Goal: Transaction & Acquisition: Purchase product/service

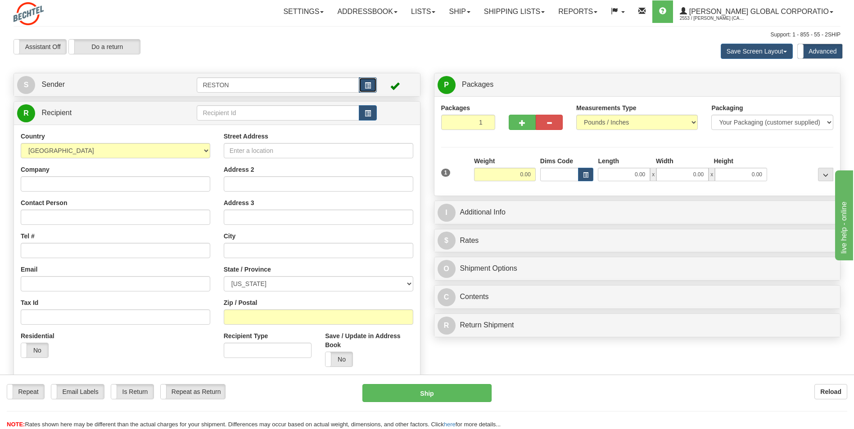
click at [368, 84] on span "button" at bounding box center [368, 86] width 6 height 6
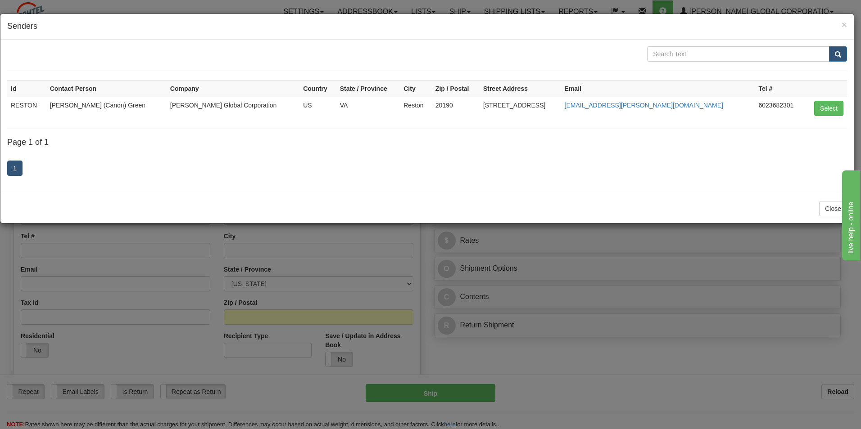
click at [72, 104] on td "[PERSON_NAME] (Canon) Green" at bounding box center [106, 108] width 120 height 23
click at [828, 107] on button "Select" at bounding box center [828, 108] width 29 height 15
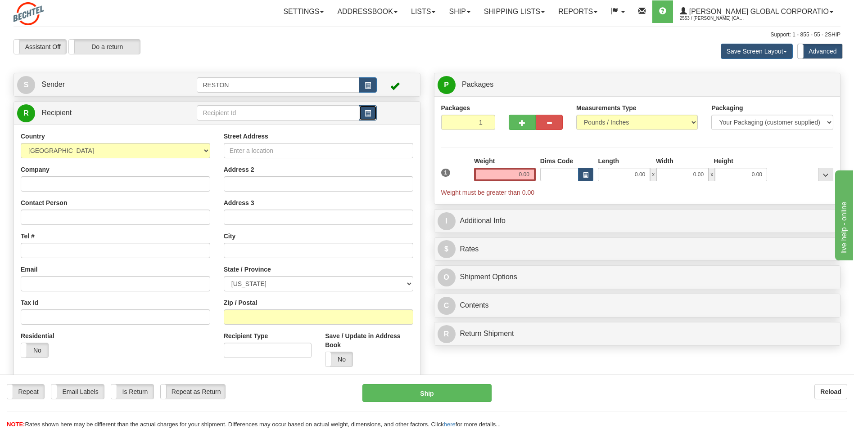
click at [369, 116] on span "button" at bounding box center [368, 114] width 6 height 6
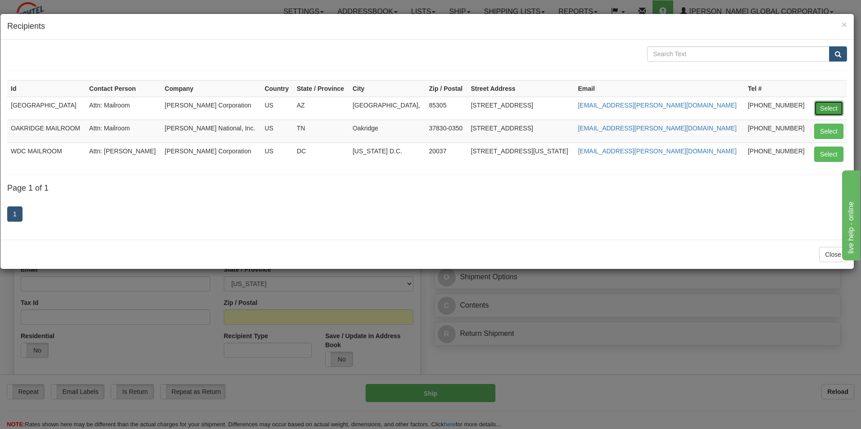
click at [834, 108] on button "Select" at bounding box center [828, 108] width 29 height 15
type input "[GEOGRAPHIC_DATA]"
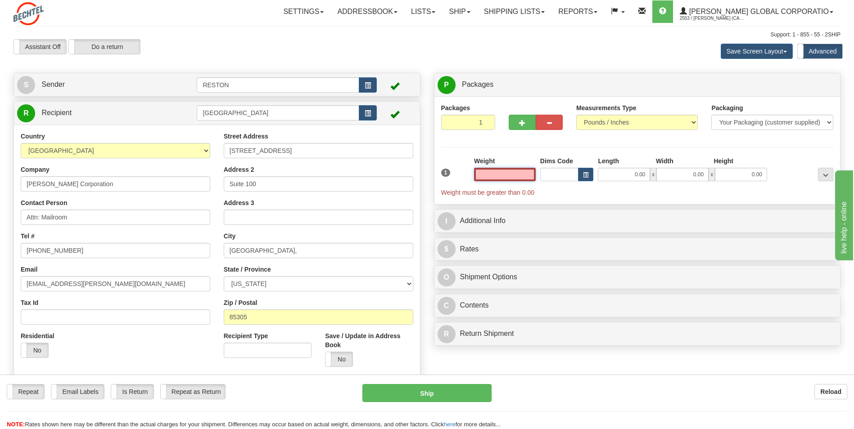
click at [528, 180] on input "text" at bounding box center [505, 175] width 62 height 14
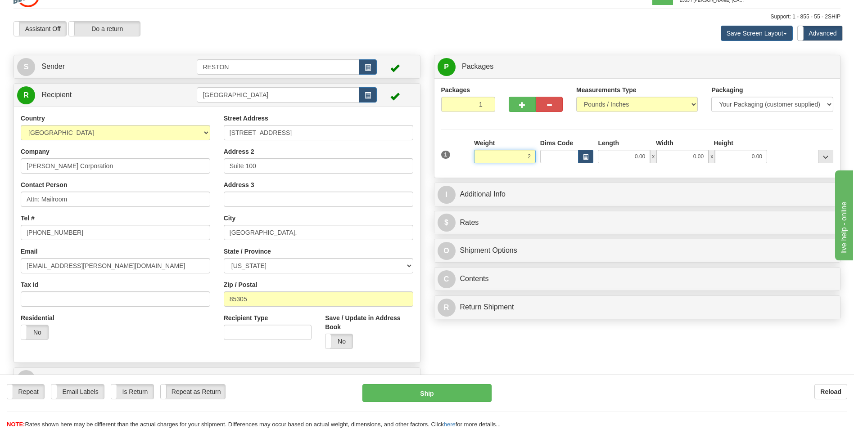
scroll to position [45, 0]
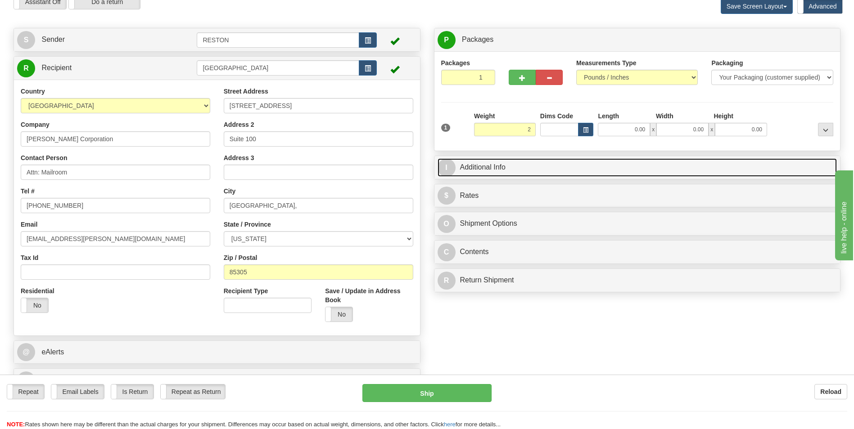
type input "2.00"
click at [447, 168] on span "I" at bounding box center [447, 168] width 18 height 18
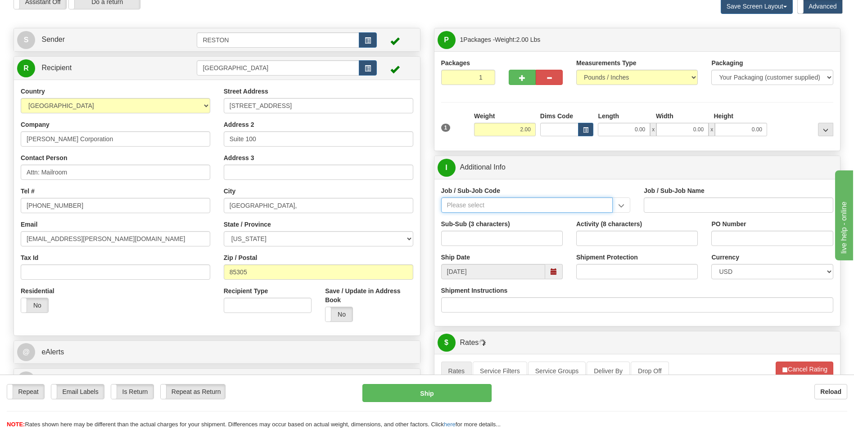
click at [514, 206] on input "Job / Sub-Job Code" at bounding box center [527, 205] width 172 height 15
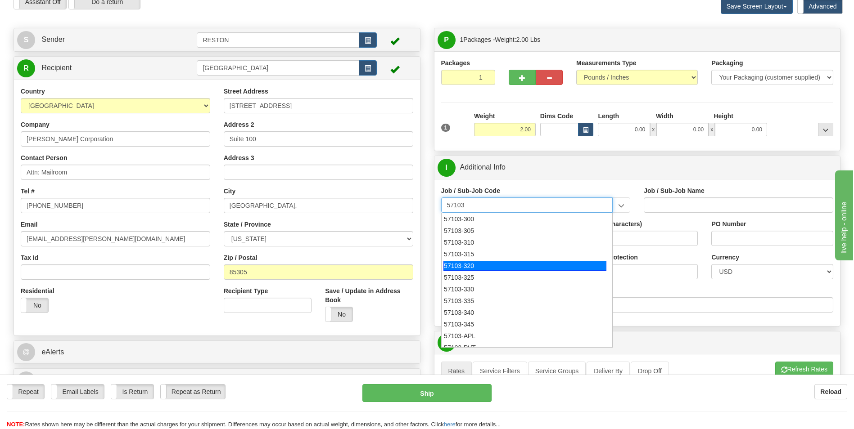
click at [477, 265] on div "57103-320" at bounding box center [524, 266] width 163 height 10
type input "57103-320"
type input "RESTON RO1 TIER 3-FACIL MGMT - MAIL OPERATIONS"
type input "57103-320"
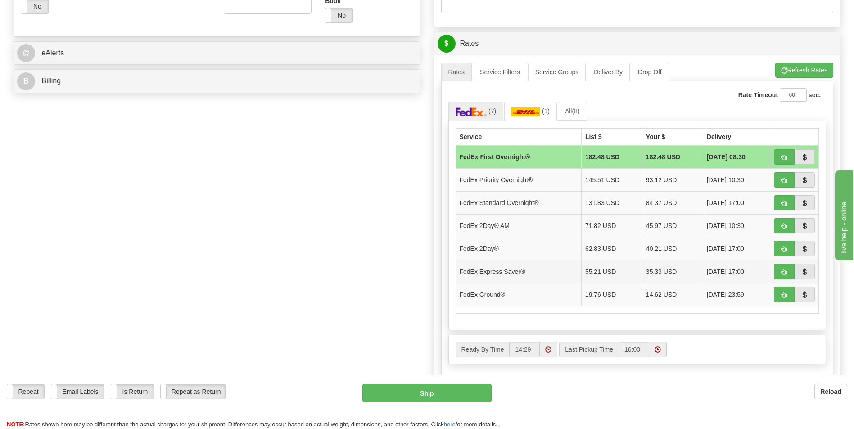
scroll to position [360, 0]
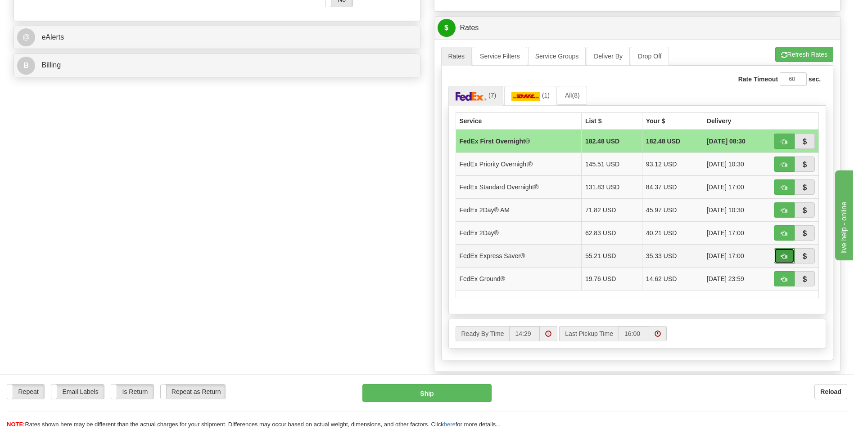
click at [779, 253] on button "button" at bounding box center [784, 255] width 21 height 15
type input "20"
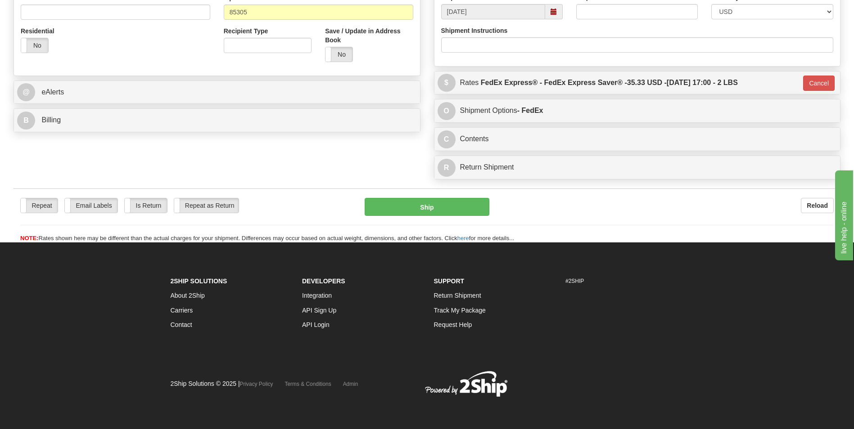
scroll to position [305, 0]
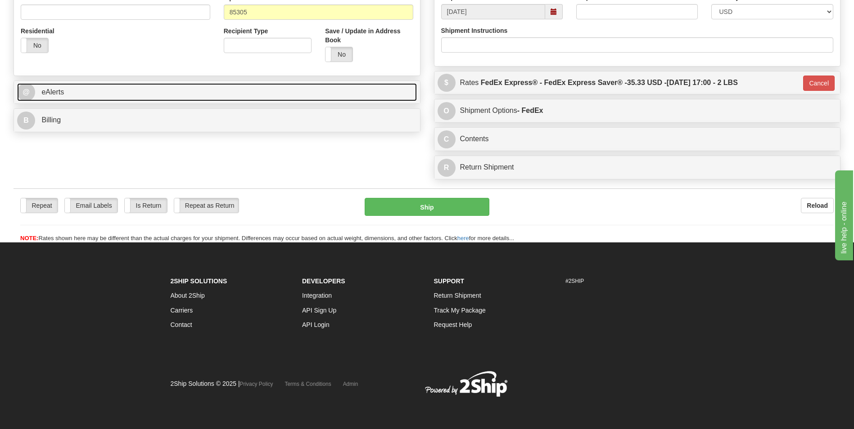
click at [30, 96] on span "@" at bounding box center [26, 92] width 18 height 18
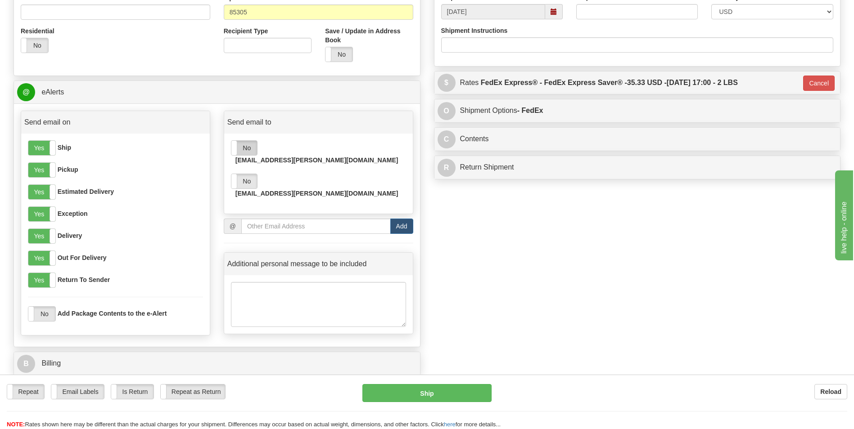
click at [247, 146] on label "No" at bounding box center [244, 148] width 26 height 14
click at [248, 150] on label "Yes" at bounding box center [244, 148] width 26 height 14
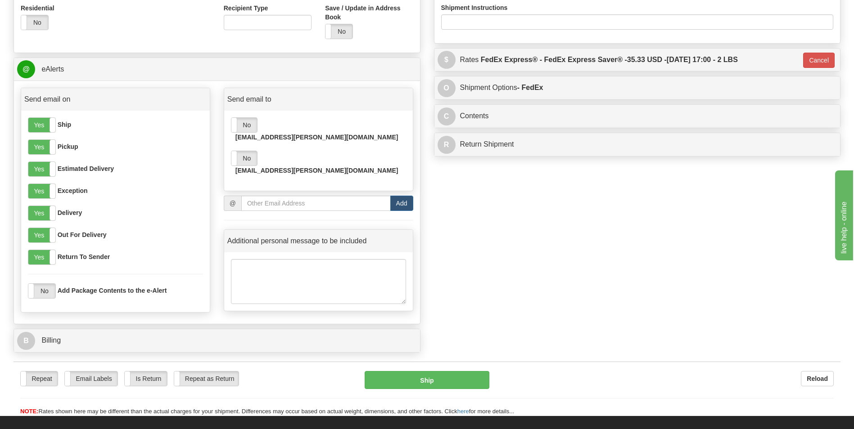
scroll to position [350, 0]
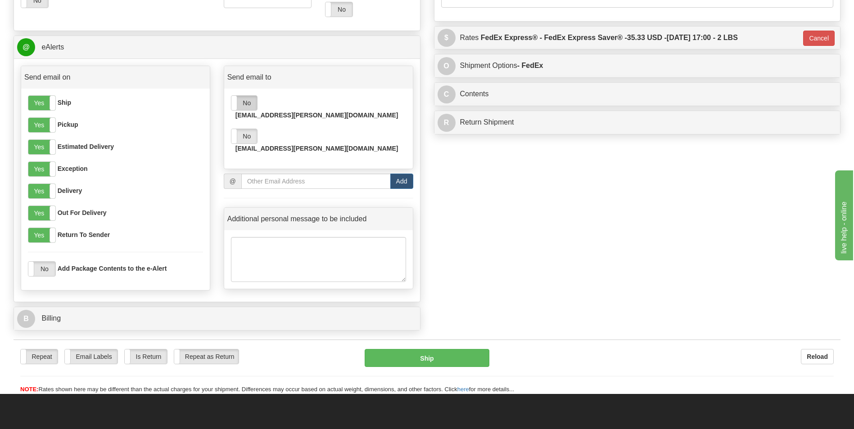
click at [248, 103] on label "No" at bounding box center [244, 103] width 26 height 14
click at [248, 129] on label "No" at bounding box center [244, 136] width 26 height 14
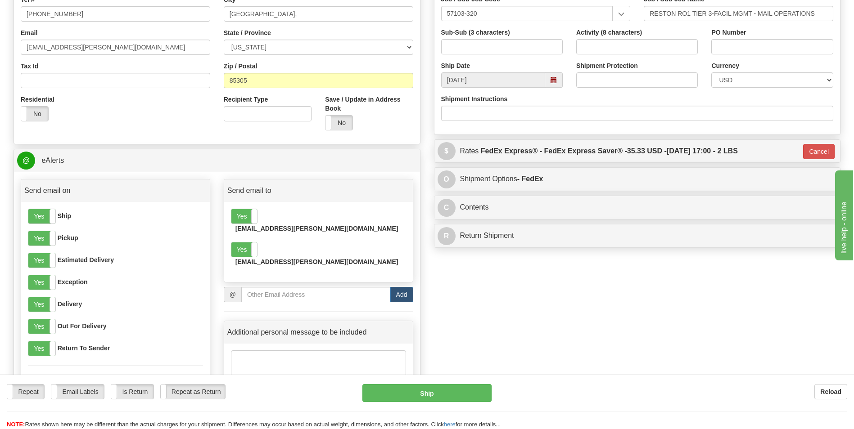
scroll to position [215, 0]
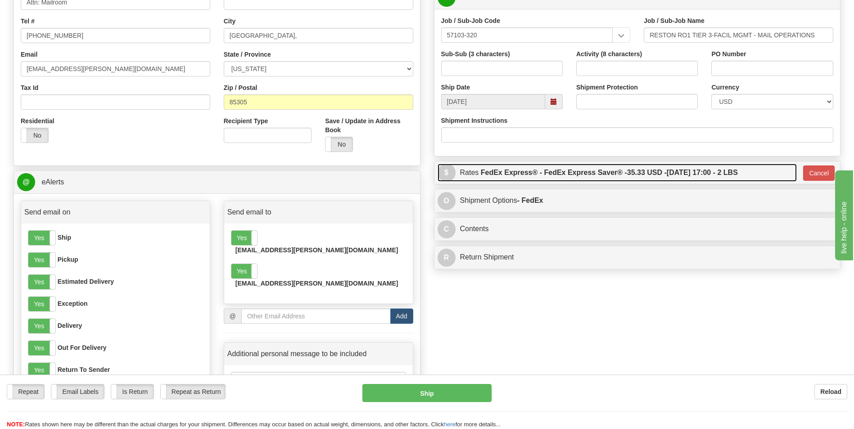
click at [456, 175] on link "$ Rates FedEx Express® - FedEx Express Saver® - 35.33 USD - [DATE] 17:00 - 2 LBS" at bounding box center [618, 173] width 360 height 18
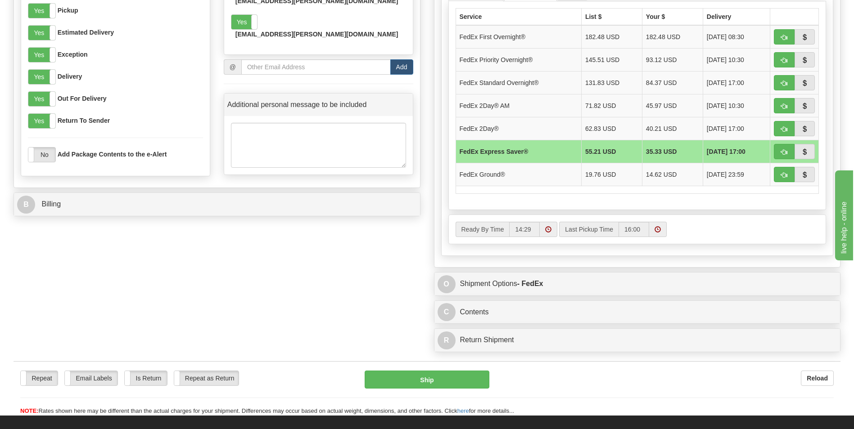
scroll to position [485, 0]
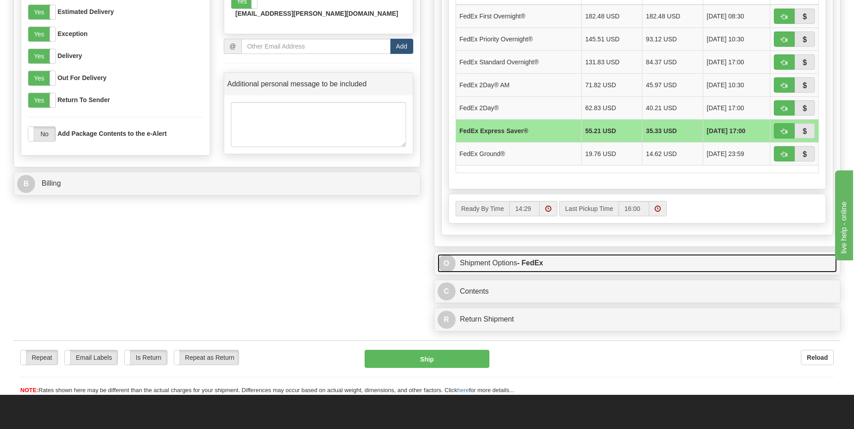
click at [483, 263] on link "O Shipment Options - FedEx" at bounding box center [638, 263] width 400 height 18
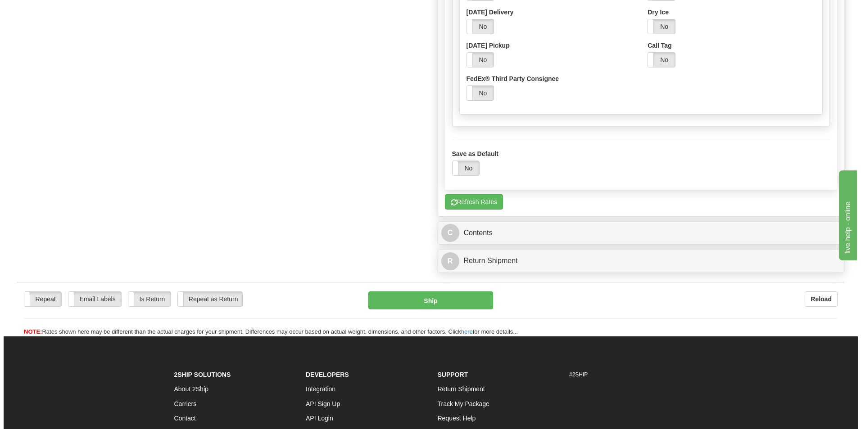
scroll to position [890, 0]
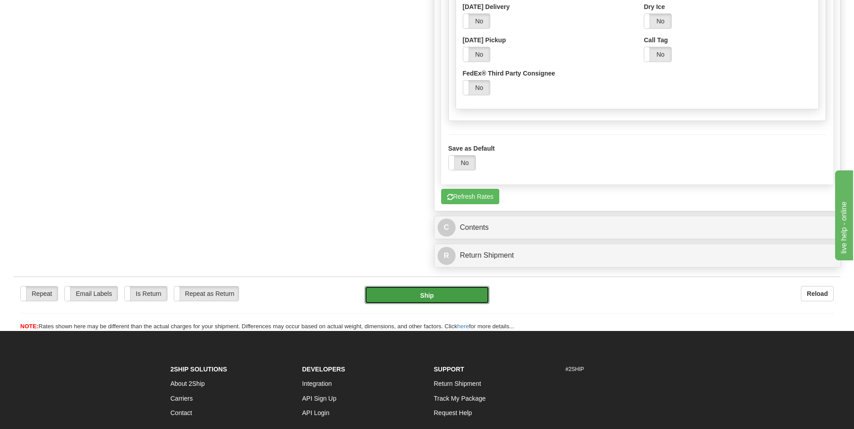
click at [437, 297] on button "Ship" at bounding box center [427, 295] width 124 height 18
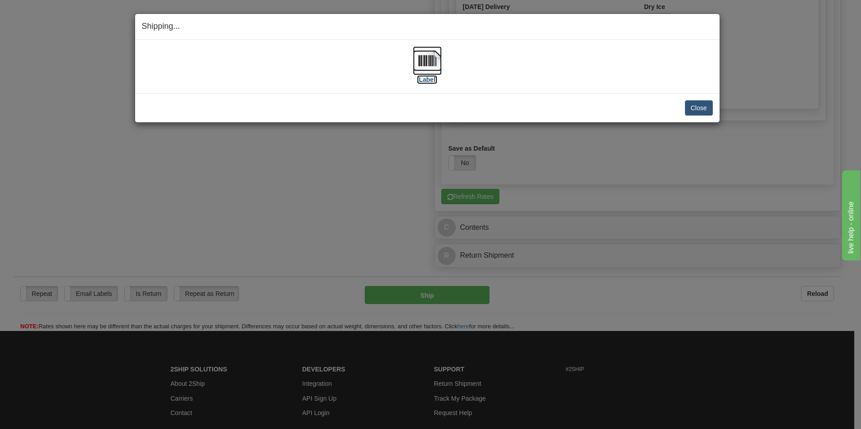
click at [432, 63] on img at bounding box center [427, 60] width 29 height 29
